Goal: Task Accomplishment & Management: Use online tool/utility

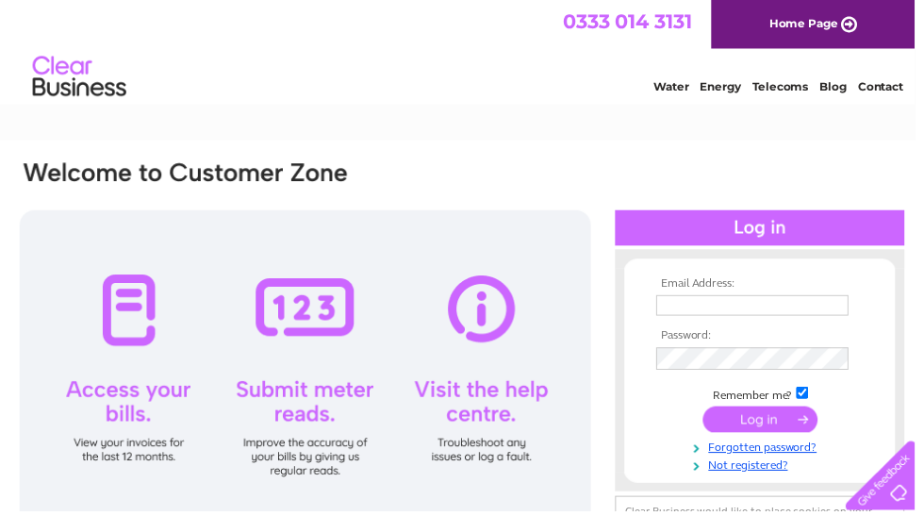
click at [719, 305] on input "text" at bounding box center [760, 308] width 194 height 21
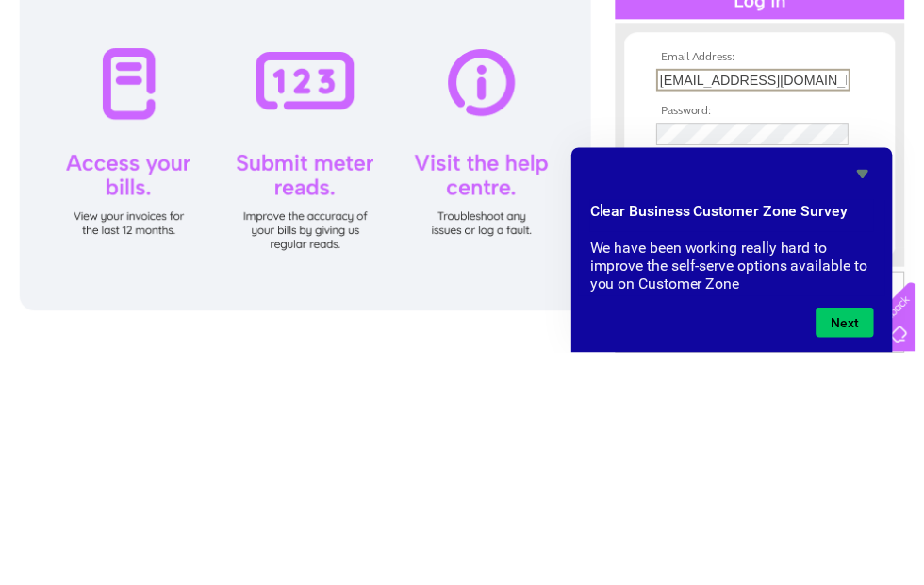
type input "jamesgrieveandson@gmail.com"
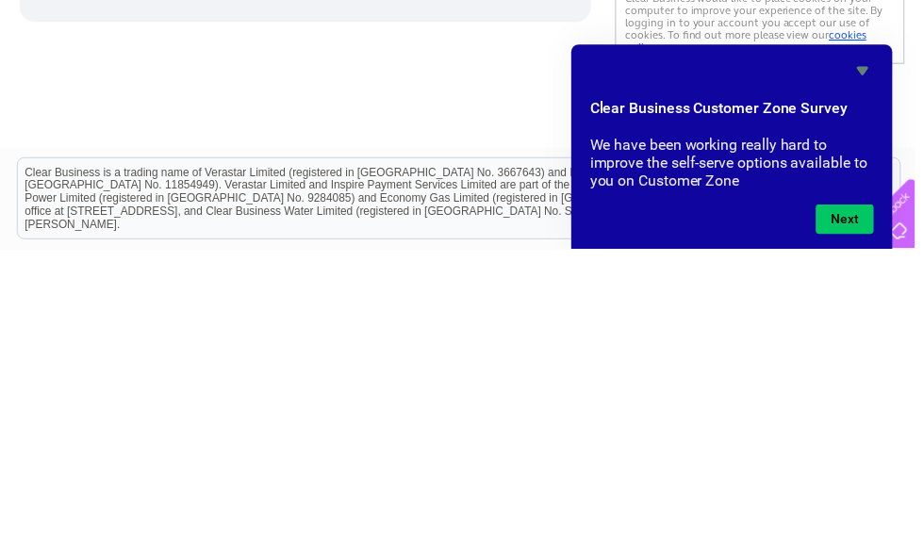
scroll to position [233, 0]
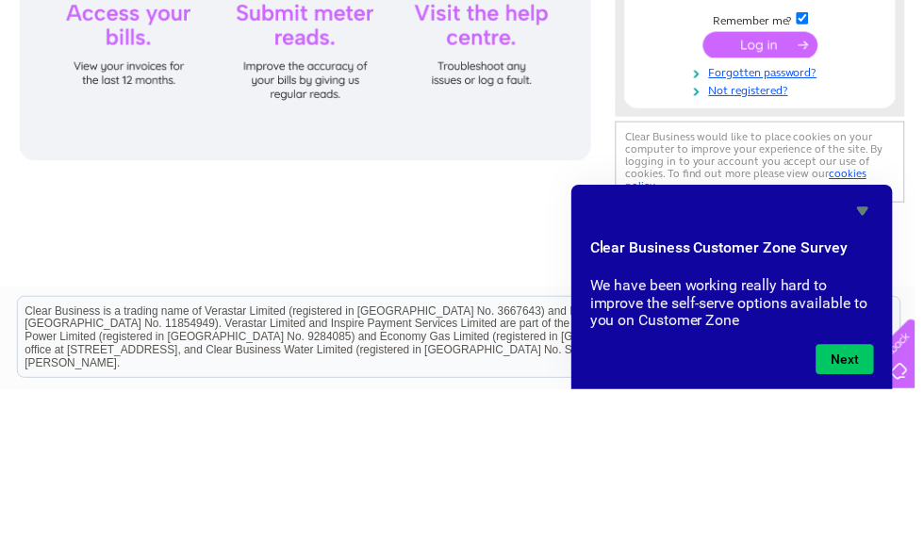
click at [810, 179] on input "submit" at bounding box center [768, 192] width 116 height 26
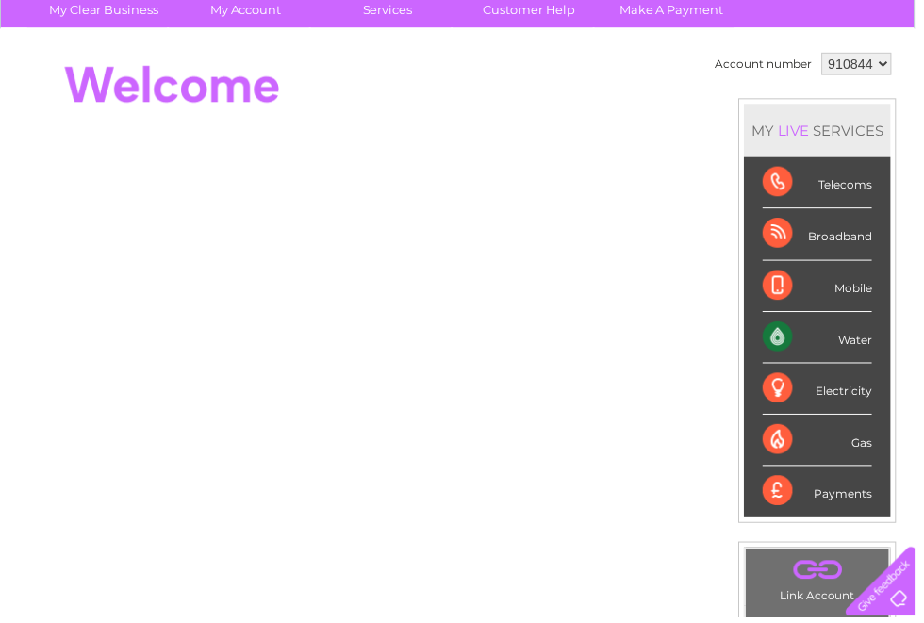
scroll to position [149, 0]
click at [856, 334] on div "Water" at bounding box center [825, 341] width 110 height 52
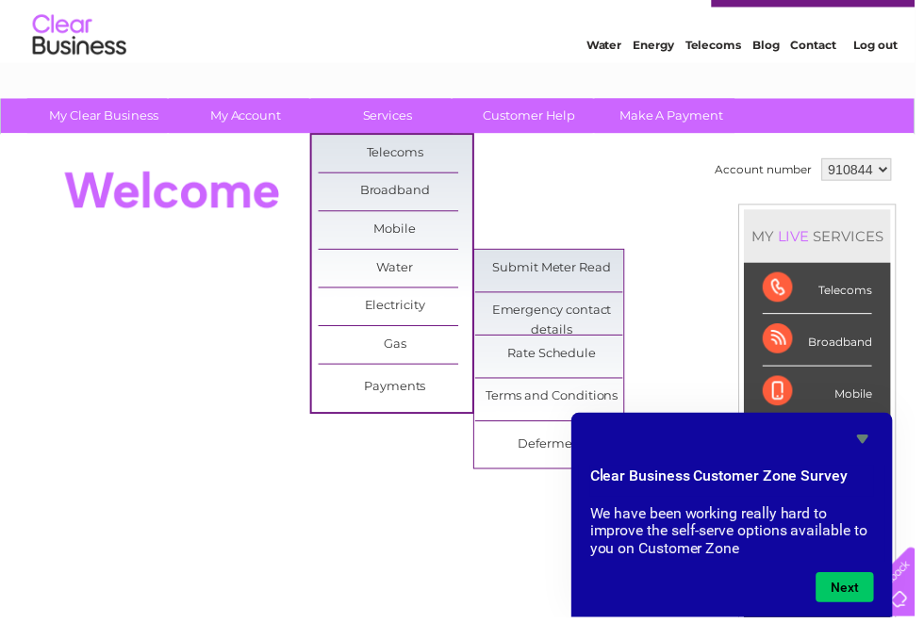
scroll to position [42, 0]
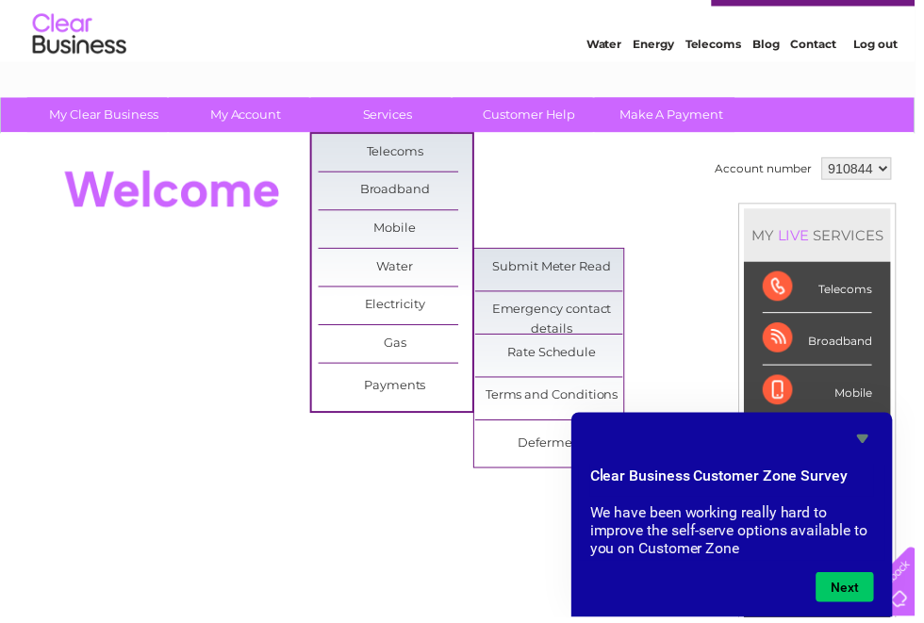
click at [570, 267] on link "Submit Meter Read" at bounding box center [558, 271] width 156 height 38
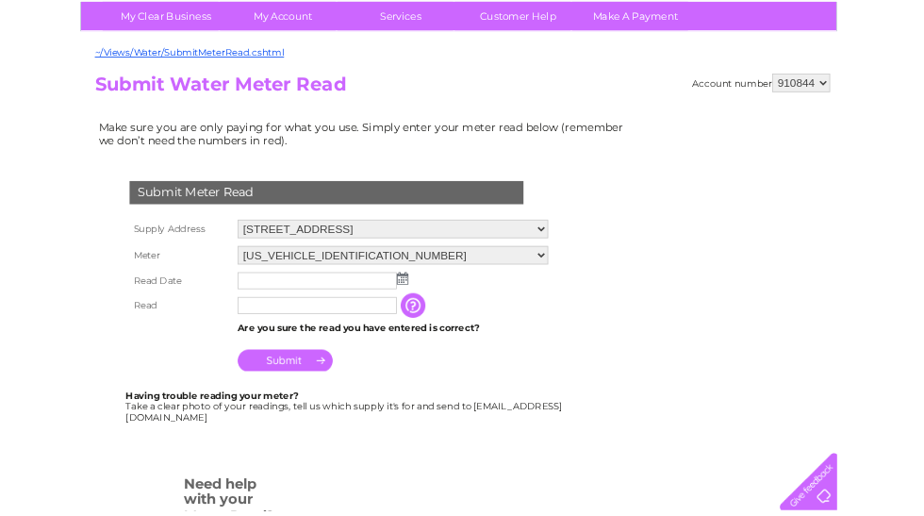
scroll to position [140, 0]
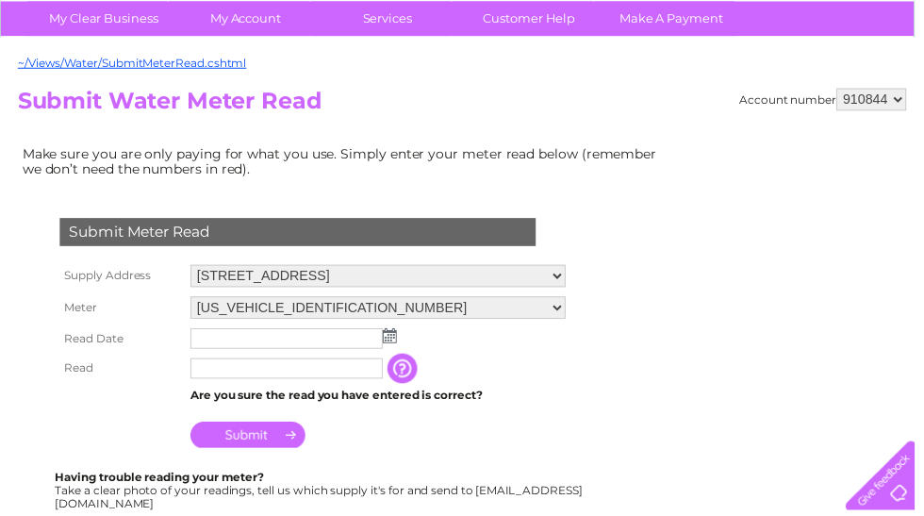
click at [388, 341] on img at bounding box center [394, 339] width 14 height 15
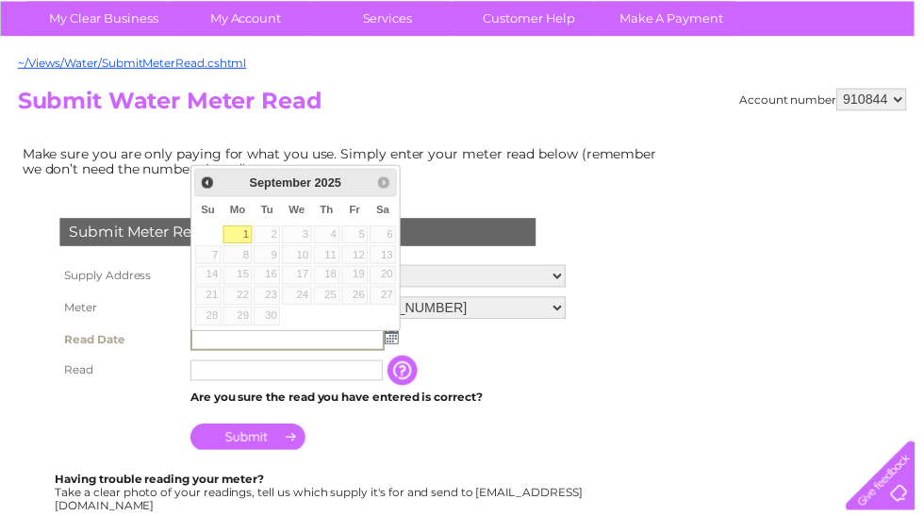
click at [229, 228] on link "1" at bounding box center [239, 237] width 29 height 19
type input "2025/09/01"
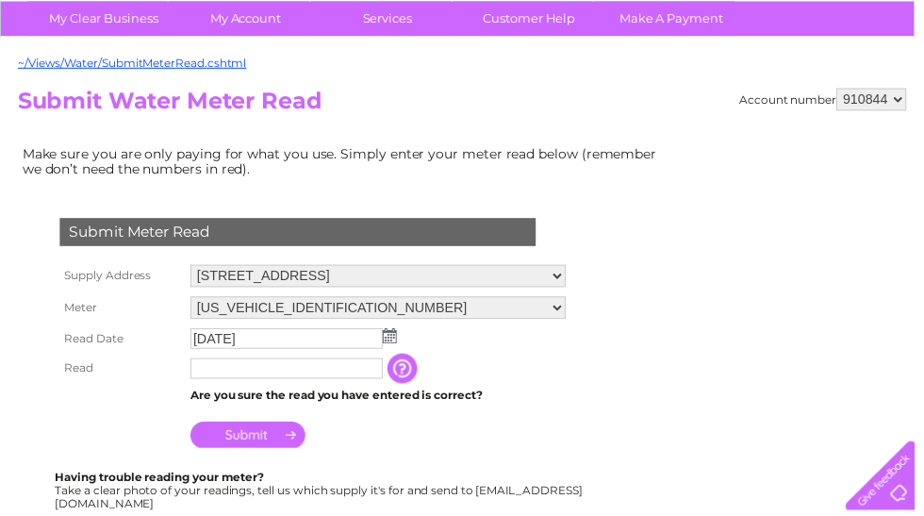
click at [307, 378] on input "text" at bounding box center [289, 372] width 194 height 21
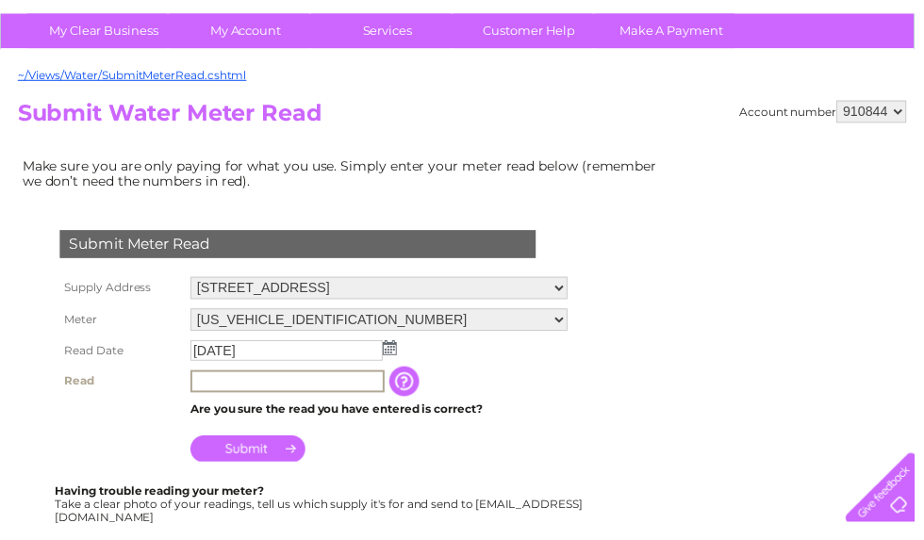
scroll to position [139, 0]
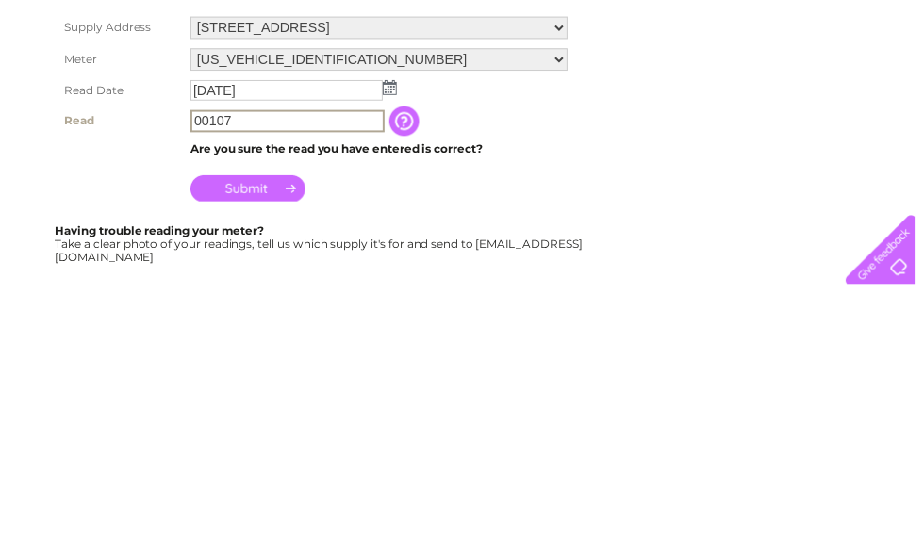
type input "00107"
click at [267, 429] on input "Submit" at bounding box center [250, 442] width 116 height 26
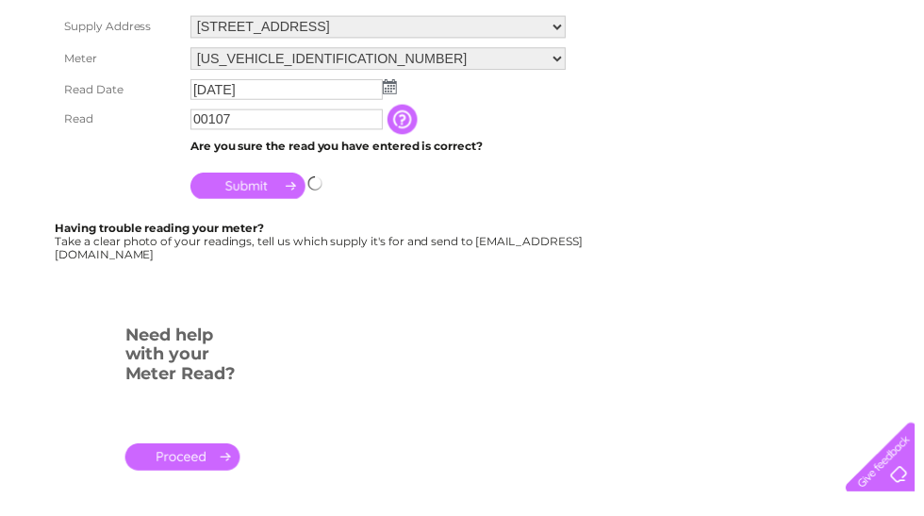
scroll to position [391, 0]
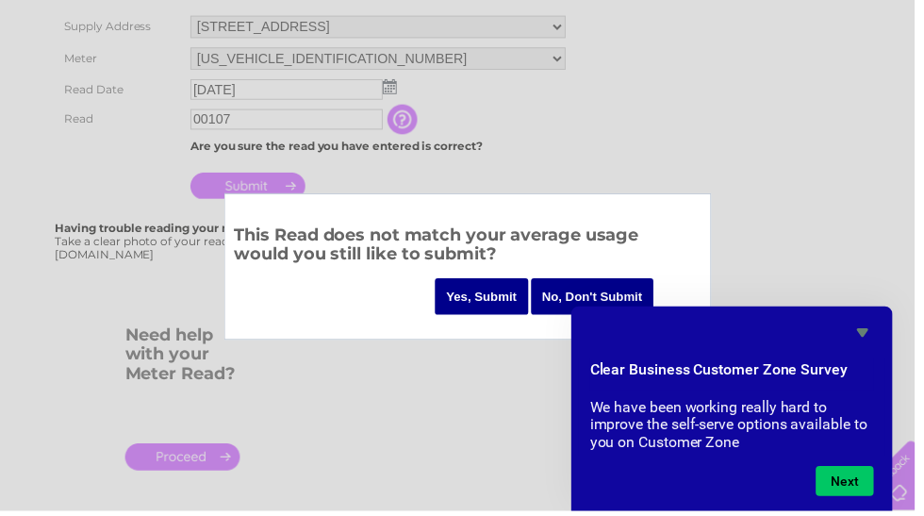
click at [491, 298] on input "Yes, Submit" at bounding box center [486, 299] width 94 height 37
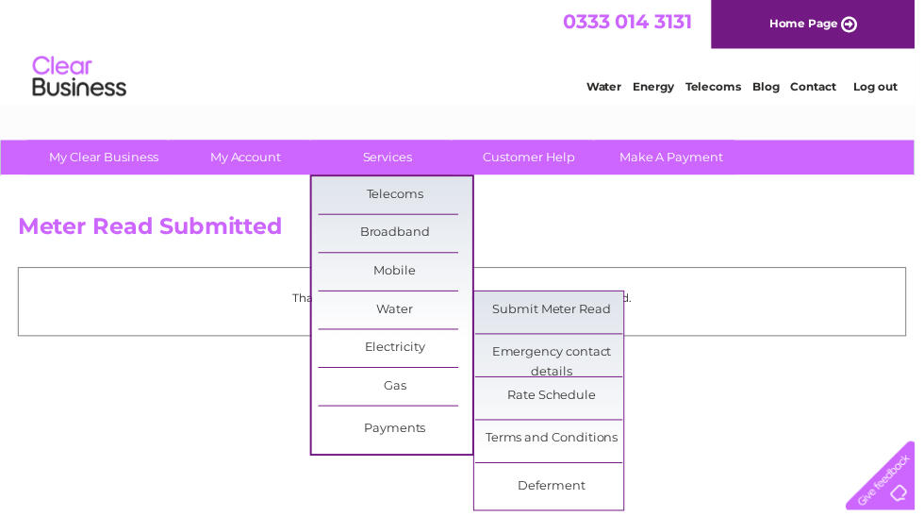
click at [578, 311] on link "Submit Meter Read" at bounding box center [558, 313] width 156 height 38
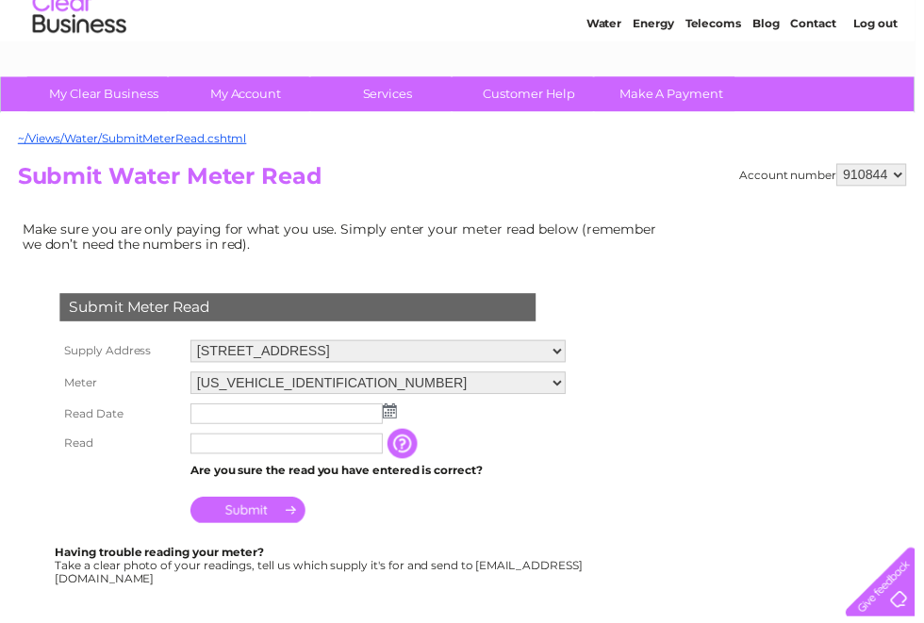
scroll to position [66, 0]
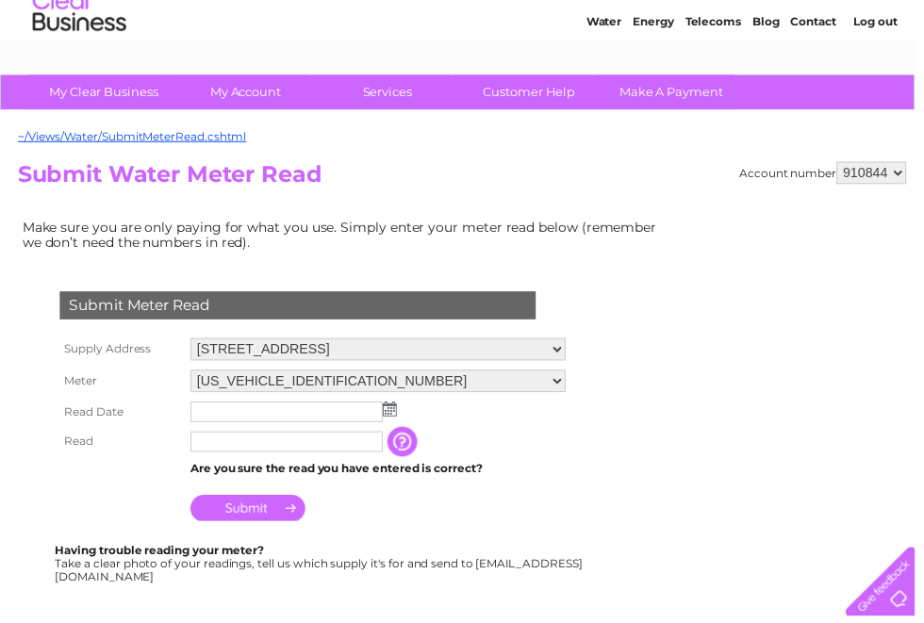
click at [229, 347] on select "[STREET_ADDRESS]" at bounding box center [381, 352] width 379 height 23
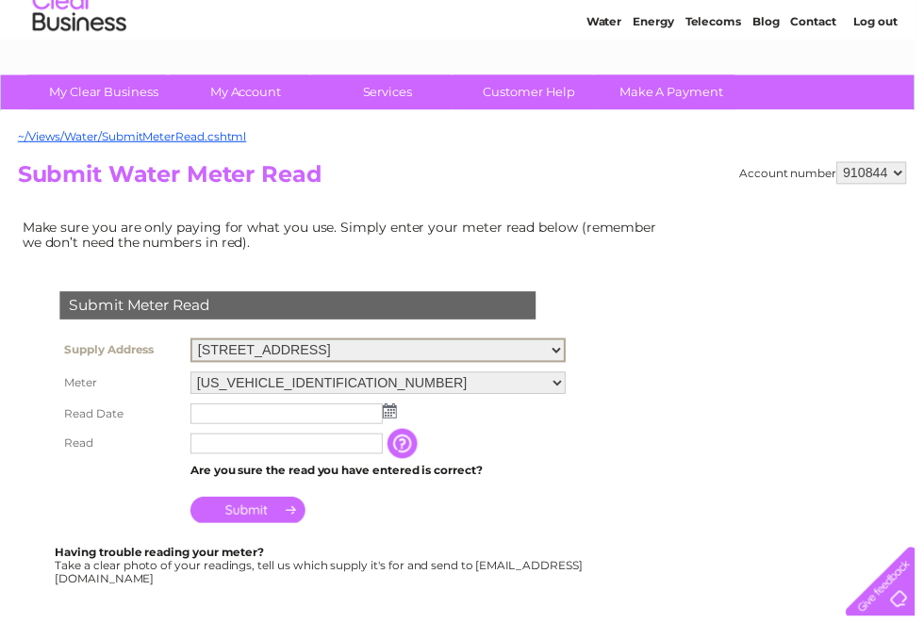
scroll to position [67, 0]
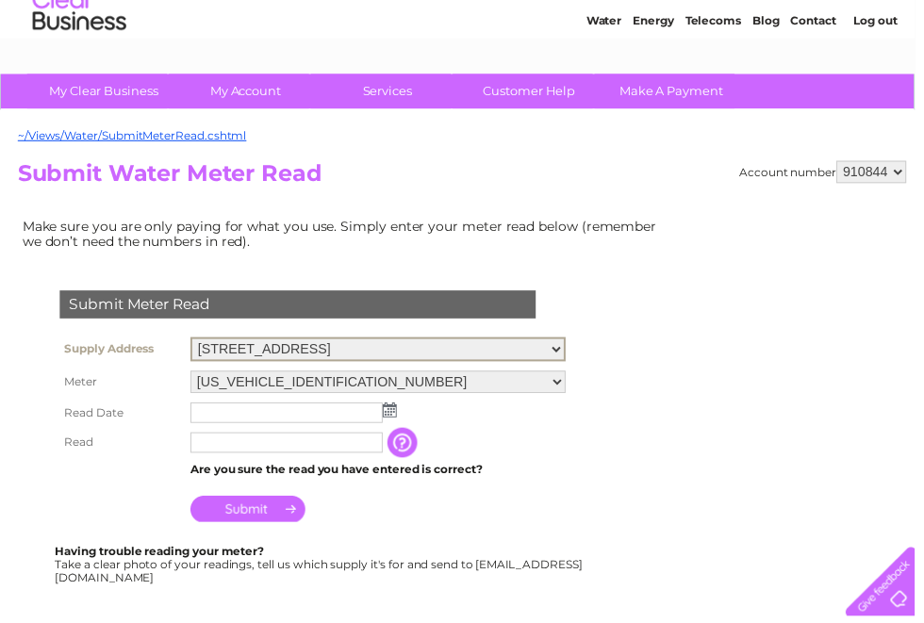
click at [478, 259] on div "Submit Meter Read Supply Address [STREET_ADDRESS] Meter [US_VEHICLE_IDENTIFICAT…" at bounding box center [304, 451] width 573 height 390
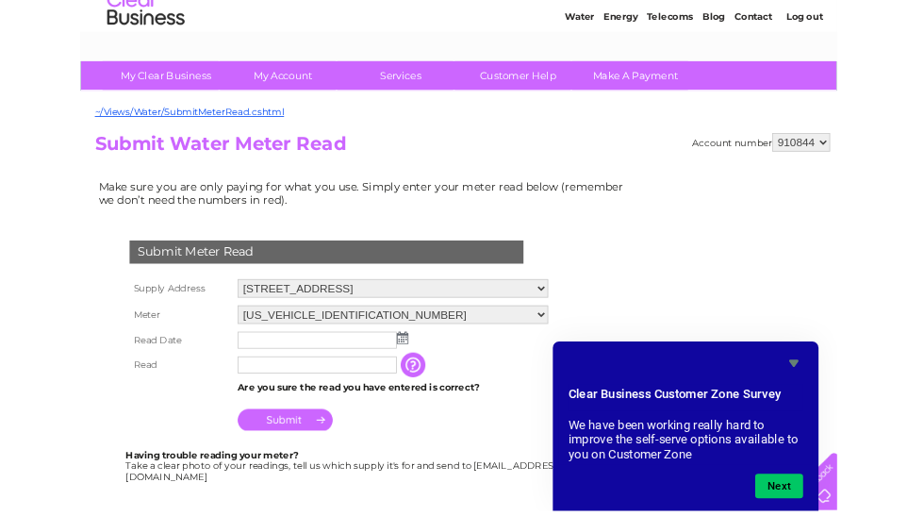
scroll to position [0, 0]
